Goal: Task Accomplishment & Management: Manage account settings

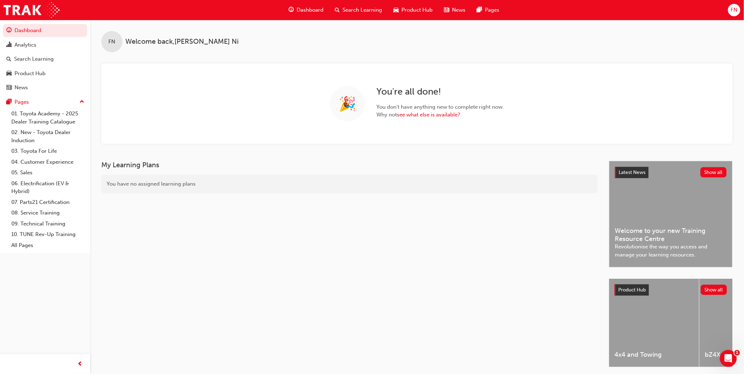
click at [735, 7] on span "FN" at bounding box center [734, 10] width 7 height 8
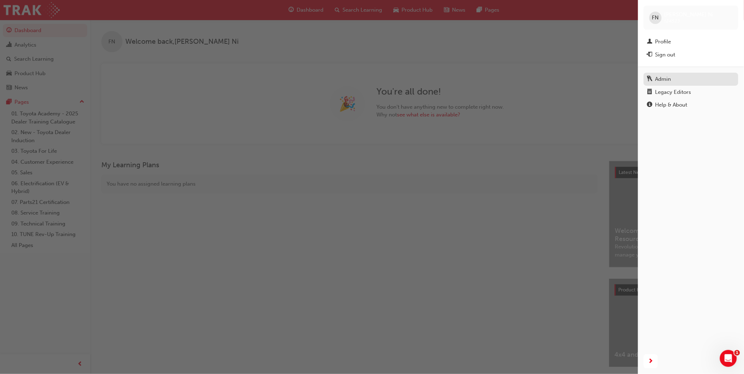
click at [671, 83] on div "Admin" at bounding box center [691, 79] width 88 height 9
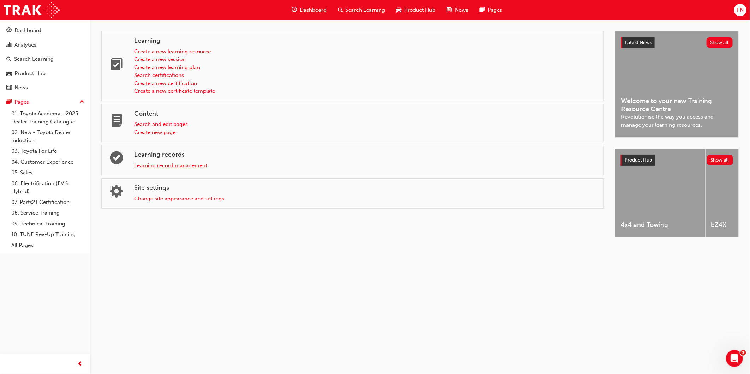
click at [144, 167] on link "Learning record management" at bounding box center [170, 165] width 73 height 6
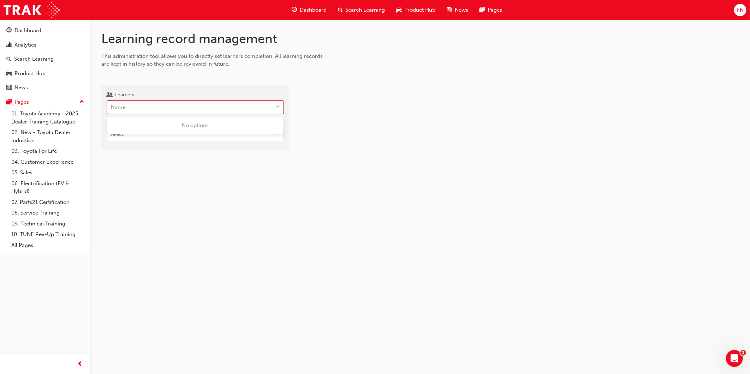
click at [166, 108] on div "Name" at bounding box center [189, 107] width 165 height 12
click at [112, 108] on input "Learners 0 results available. Use Up and Down to choose options, press Enter to…" at bounding box center [111, 107] width 1 height 6
type input "mfp1"
click at [37, 59] on div "Search Learning" at bounding box center [34, 59] width 40 height 8
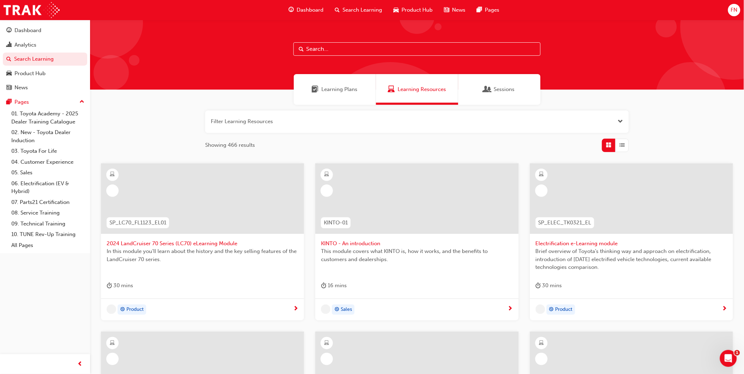
click at [347, 48] on input "text" at bounding box center [416, 48] width 247 height 13
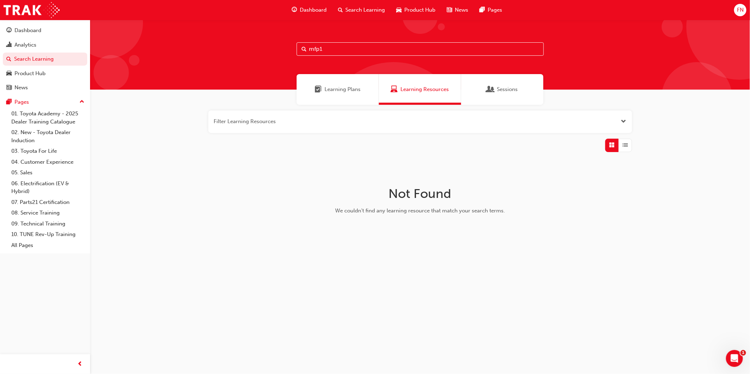
type input "mfp1"
click at [623, 120] on span "Open the filter" at bounding box center [623, 122] width 5 height 8
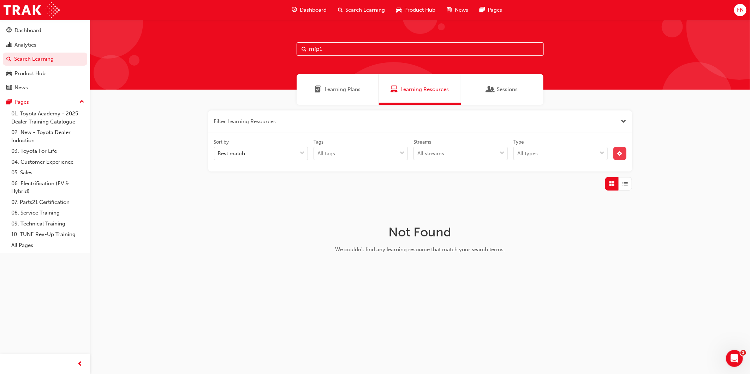
click at [618, 151] on span "cog-icon" at bounding box center [619, 154] width 5 height 6
click at [560, 203] on div "unlistedOption" at bounding box center [561, 206] width 7 height 7
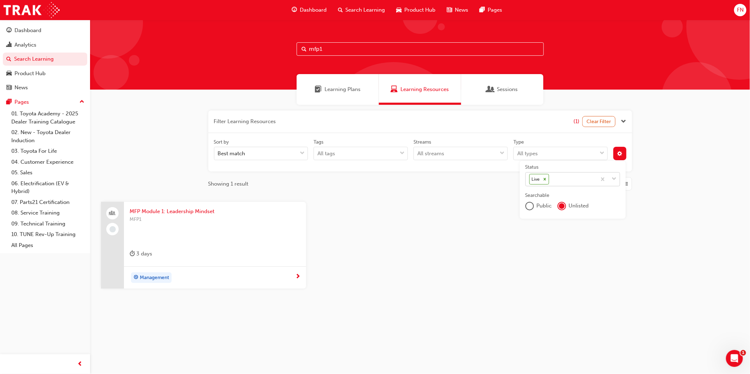
click at [545, 178] on icon at bounding box center [544, 179] width 5 height 5
click at [550, 178] on input "Status Live" at bounding box center [550, 179] width 1 height 6
click at [200, 216] on span "MFP1" at bounding box center [215, 220] width 171 height 8
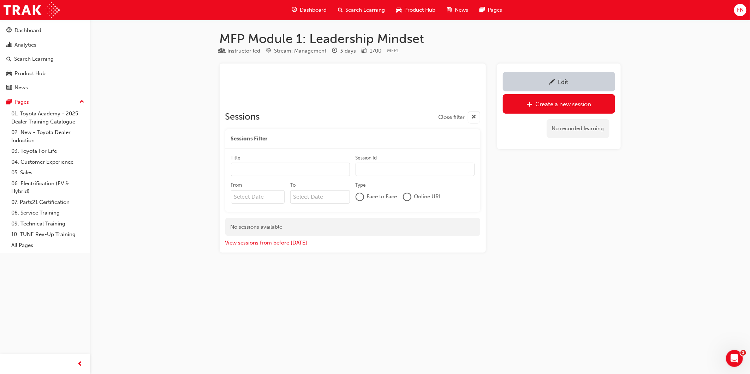
click at [542, 77] on link "Edit" at bounding box center [559, 81] width 112 height 19
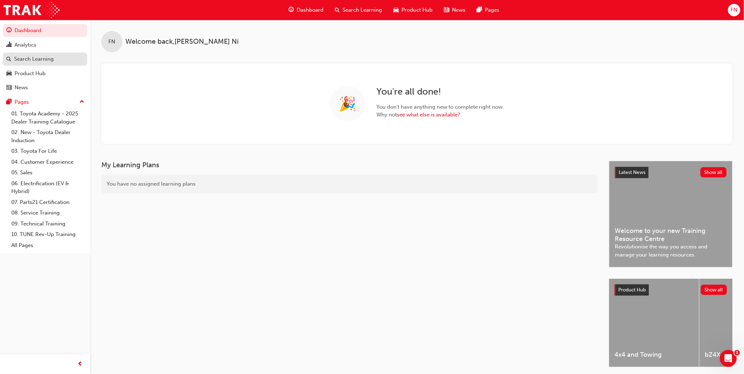
click at [28, 61] on div "Search Learning" at bounding box center [34, 59] width 40 height 8
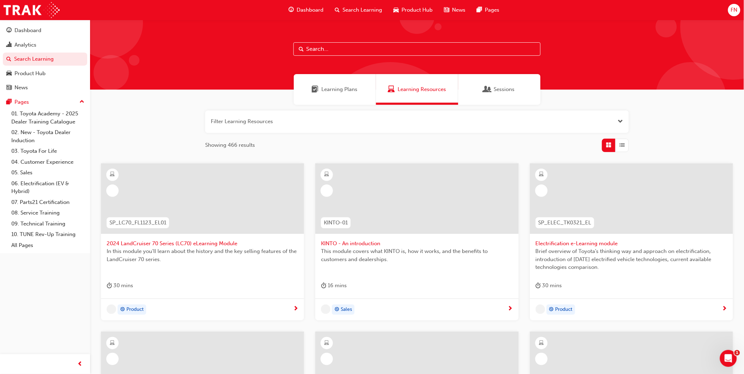
click at [359, 9] on span "Search Learning" at bounding box center [362, 10] width 40 height 8
click at [340, 51] on input "text" at bounding box center [416, 48] width 247 height 13
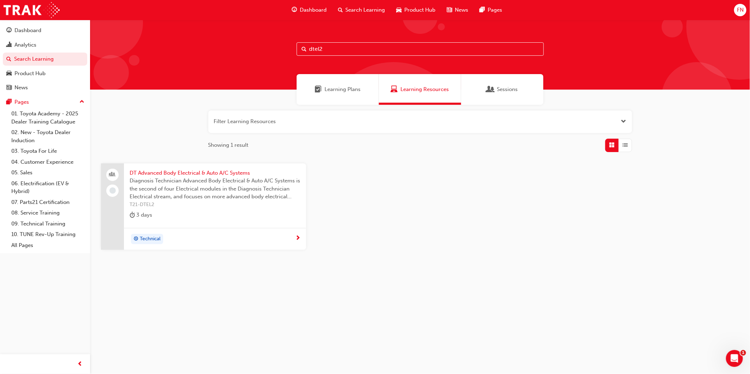
type input "dtel2"
click at [213, 185] on span "Diagnosis Technician Advanced Body Electrical & Auto A/C Systems is the second …" at bounding box center [215, 189] width 171 height 24
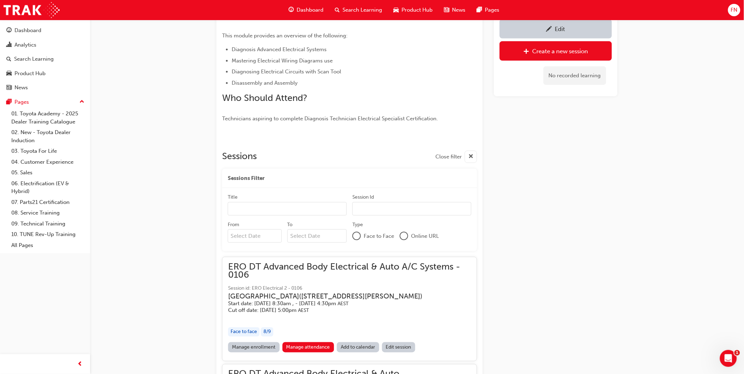
scroll to position [112, 0]
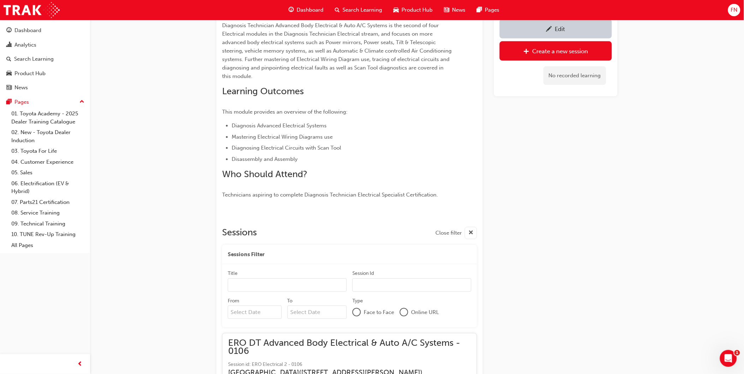
click at [552, 30] on div "Edit" at bounding box center [556, 28] width 102 height 9
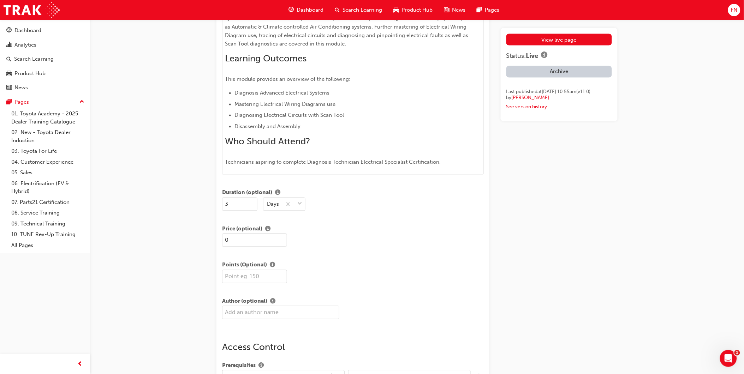
scroll to position [471, 0]
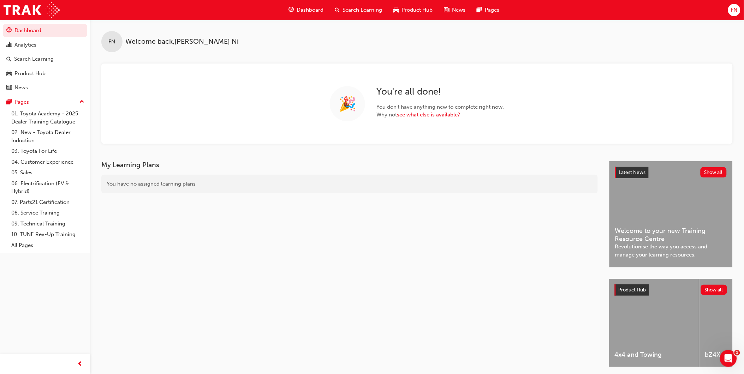
click at [735, 9] on span "FN" at bounding box center [734, 10] width 7 height 8
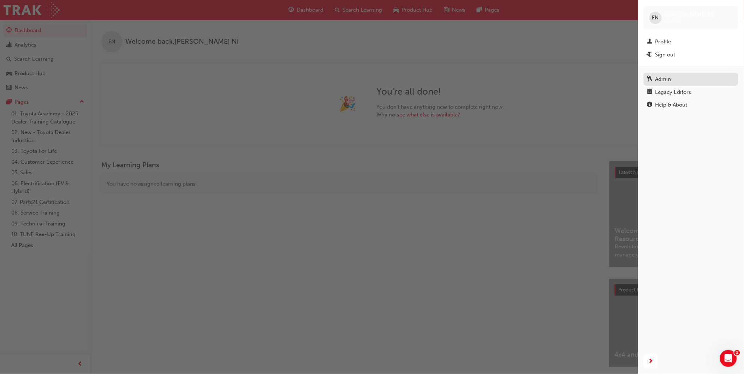
click at [665, 79] on div "Admin" at bounding box center [663, 79] width 16 height 8
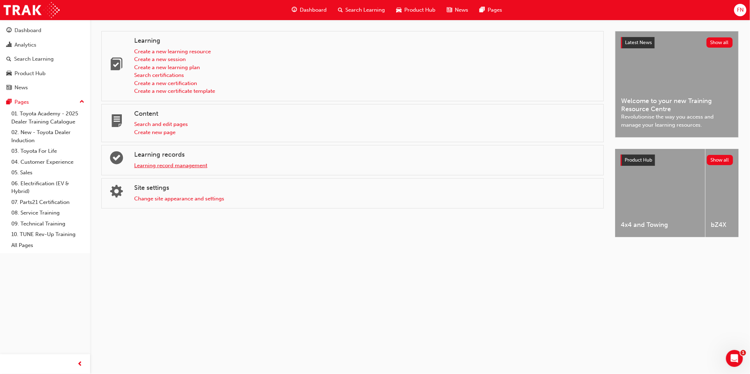
click at [173, 168] on link "Learning record management" at bounding box center [170, 165] width 73 height 6
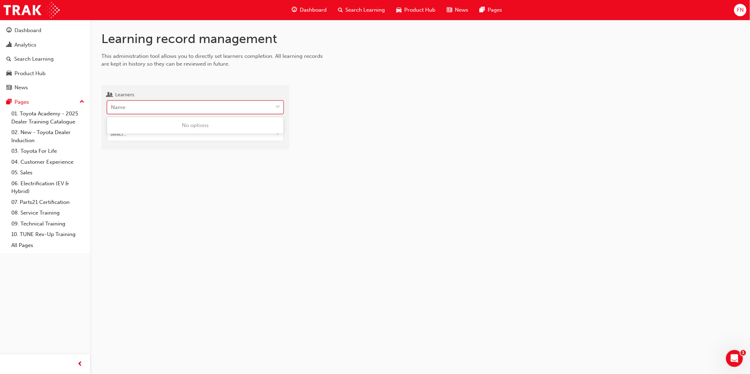
click at [128, 107] on div "Name" at bounding box center [189, 107] width 165 height 12
click at [112, 107] on input "Learners 0 results available. Use Up and Down to choose options, press Enter to…" at bounding box center [111, 107] width 1 height 6
paste input "Michael Grapsas’s"
type input "Michael Grapsas"
click at [147, 124] on span "Michael Grapsas - Ferntree Gully Toyota - FERNTREE GULLY" at bounding box center [186, 125] width 150 height 6
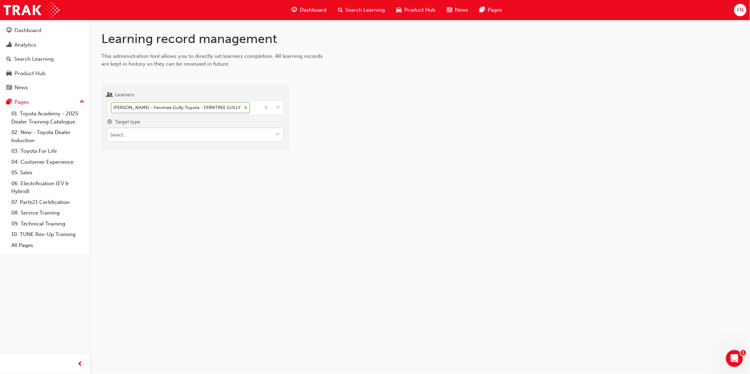
click at [154, 137] on input "Target type" at bounding box center [195, 134] width 176 height 13
click at [150, 164] on li "Learning resource - instructor led" at bounding box center [195, 161] width 177 height 13
click at [139, 175] on input "Learning resource" at bounding box center [195, 174] width 176 height 13
type input "tfl"
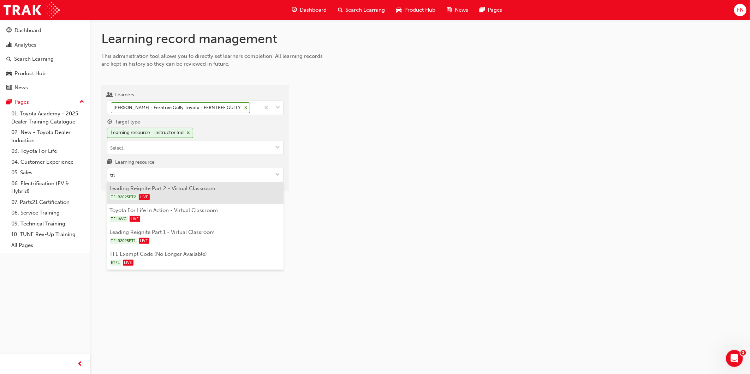
click at [151, 187] on li "Leading Reignite Part 2 - Virtual Classroom TFLR2025PT2 LIVE" at bounding box center [195, 193] width 177 height 22
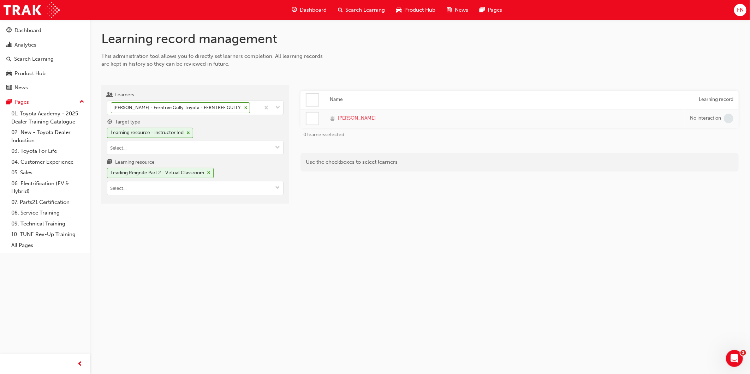
click at [351, 117] on span "Michael Grapsas" at bounding box center [357, 118] width 38 height 8
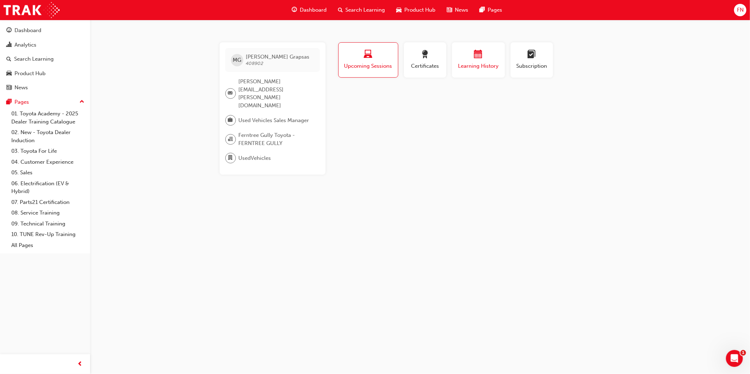
click at [478, 57] on span "calendar-icon" at bounding box center [478, 55] width 8 height 10
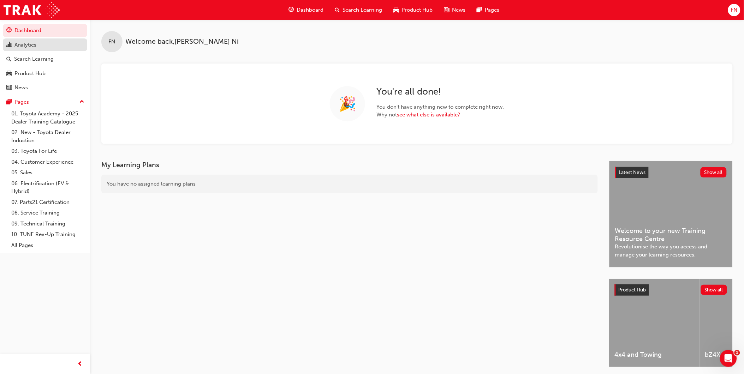
click at [29, 43] on div "Analytics" at bounding box center [25, 45] width 22 height 8
